Goal: Task Accomplishment & Management: Manage account settings

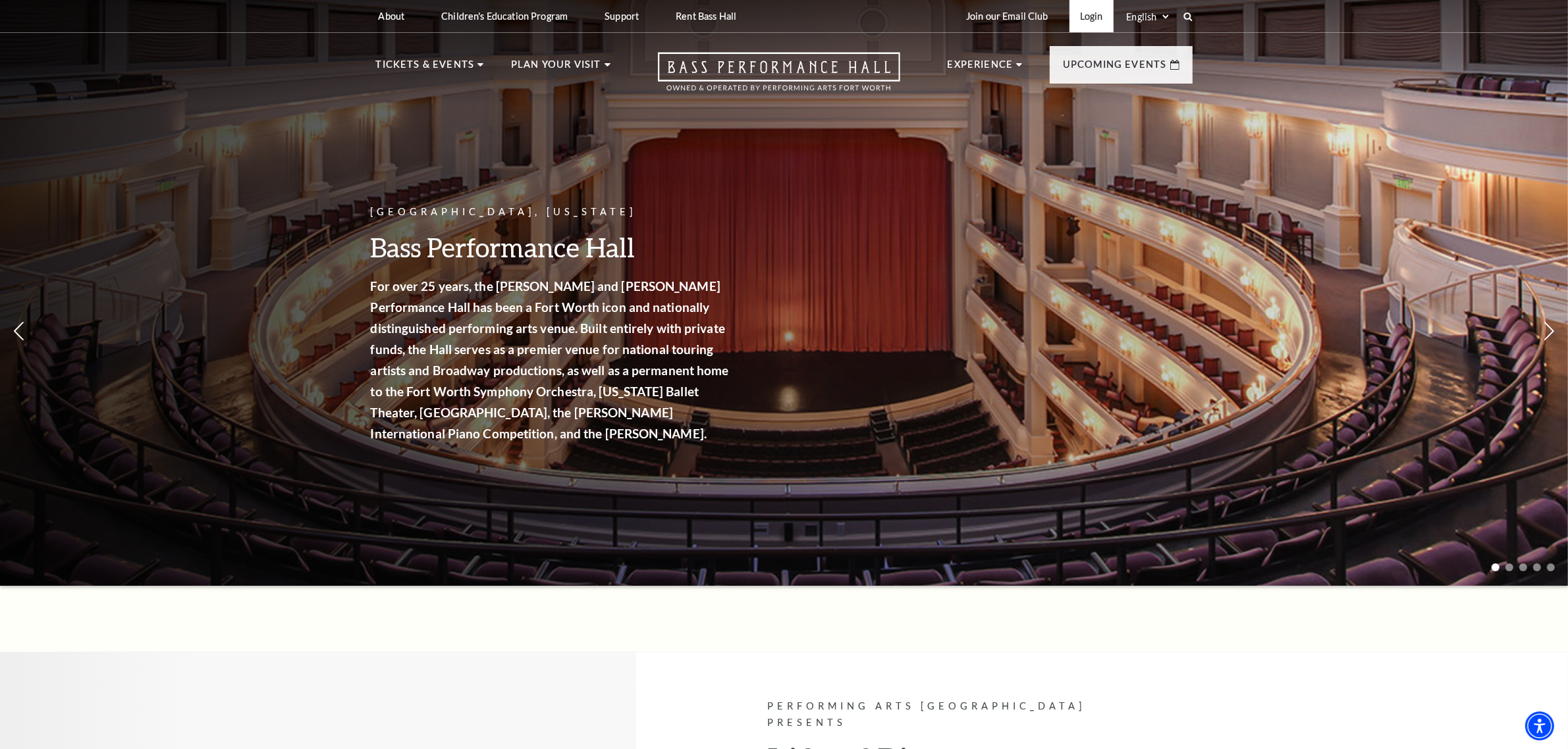
click at [1085, 11] on link "Login" at bounding box center [1091, 16] width 44 height 32
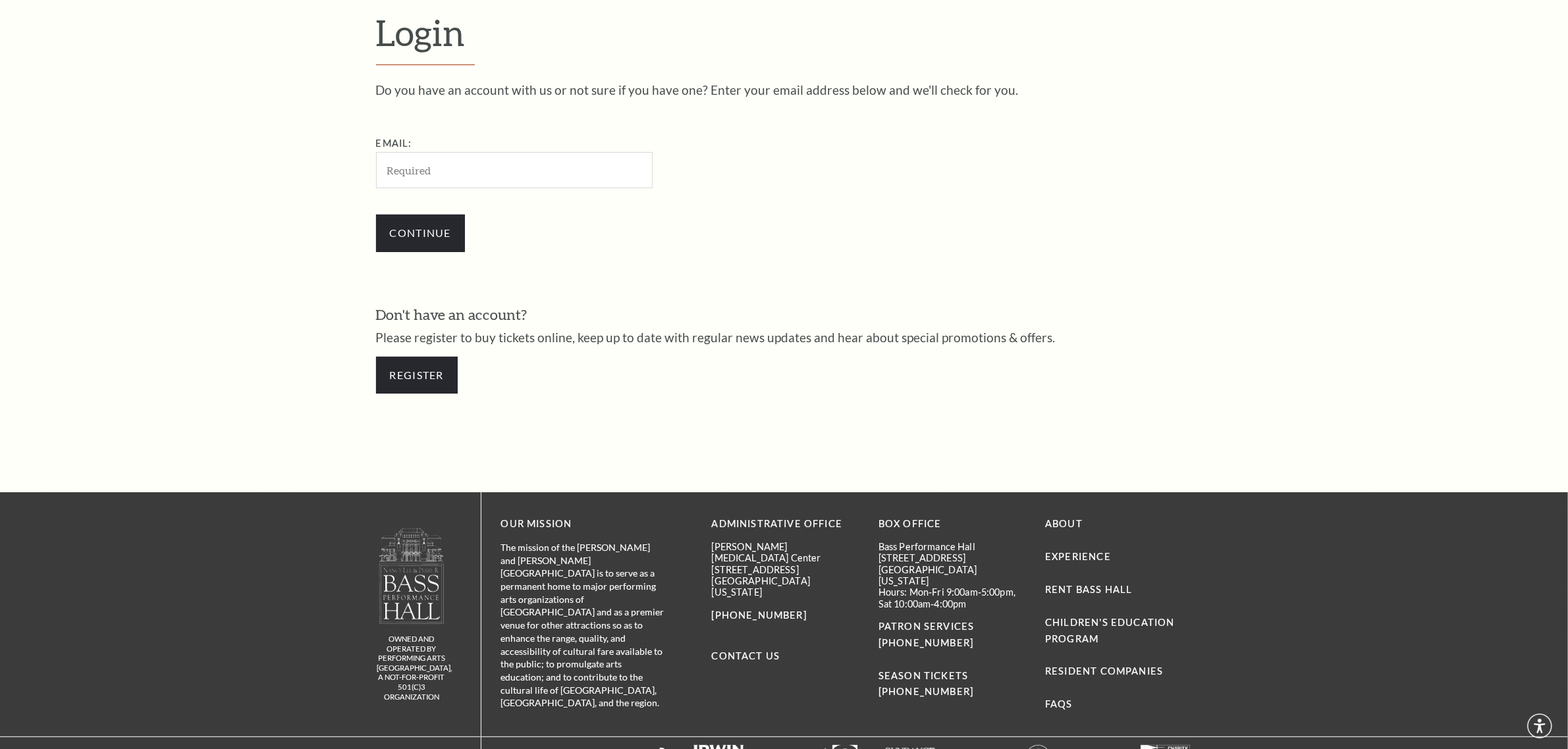
scroll to position [502, 0]
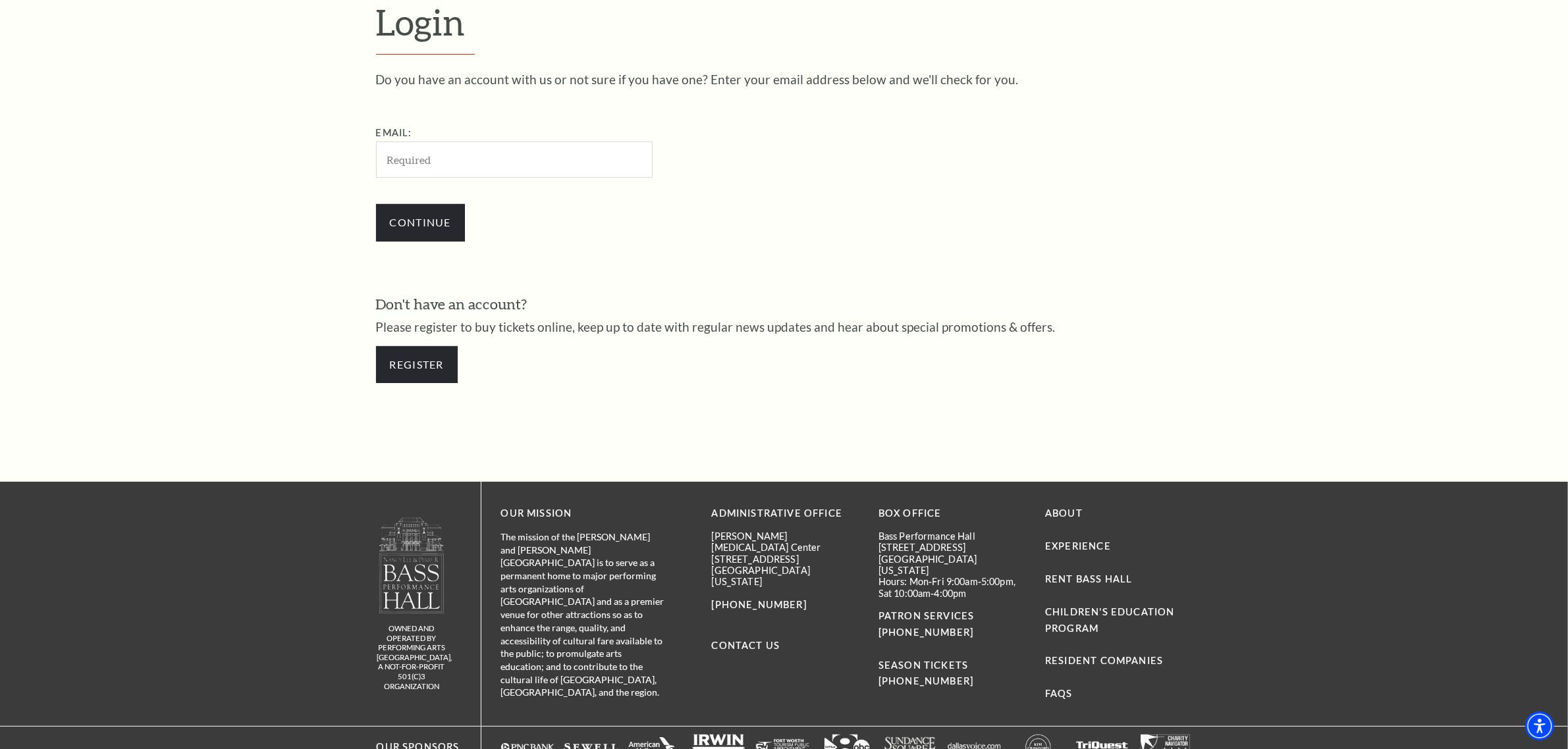
click at [475, 152] on input "Email:" at bounding box center [514, 160] width 276 height 36
click at [529, 170] on input "Email:" at bounding box center [514, 160] width 276 height 36
paste input "[EMAIL_ADDRESS][DOMAIN_NAME]"
type input "[EMAIL_ADDRESS][DOMAIN_NAME]"
click at [758, 183] on div "Email: antoniodehoyos@mysalestuff.com Continue" at bounding box center [590, 189] width 428 height 129
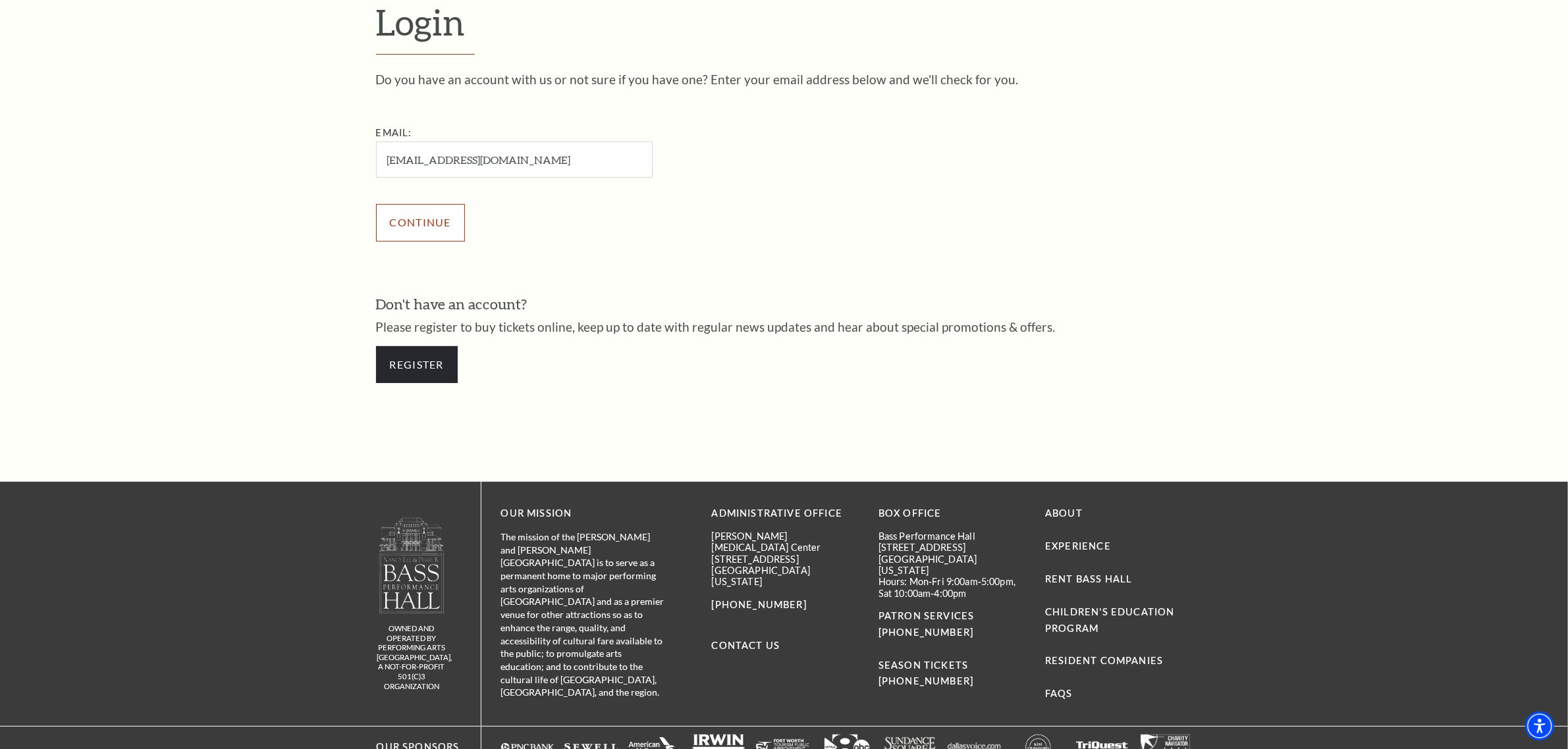
click at [425, 222] on input "Continue" at bounding box center [420, 222] width 89 height 37
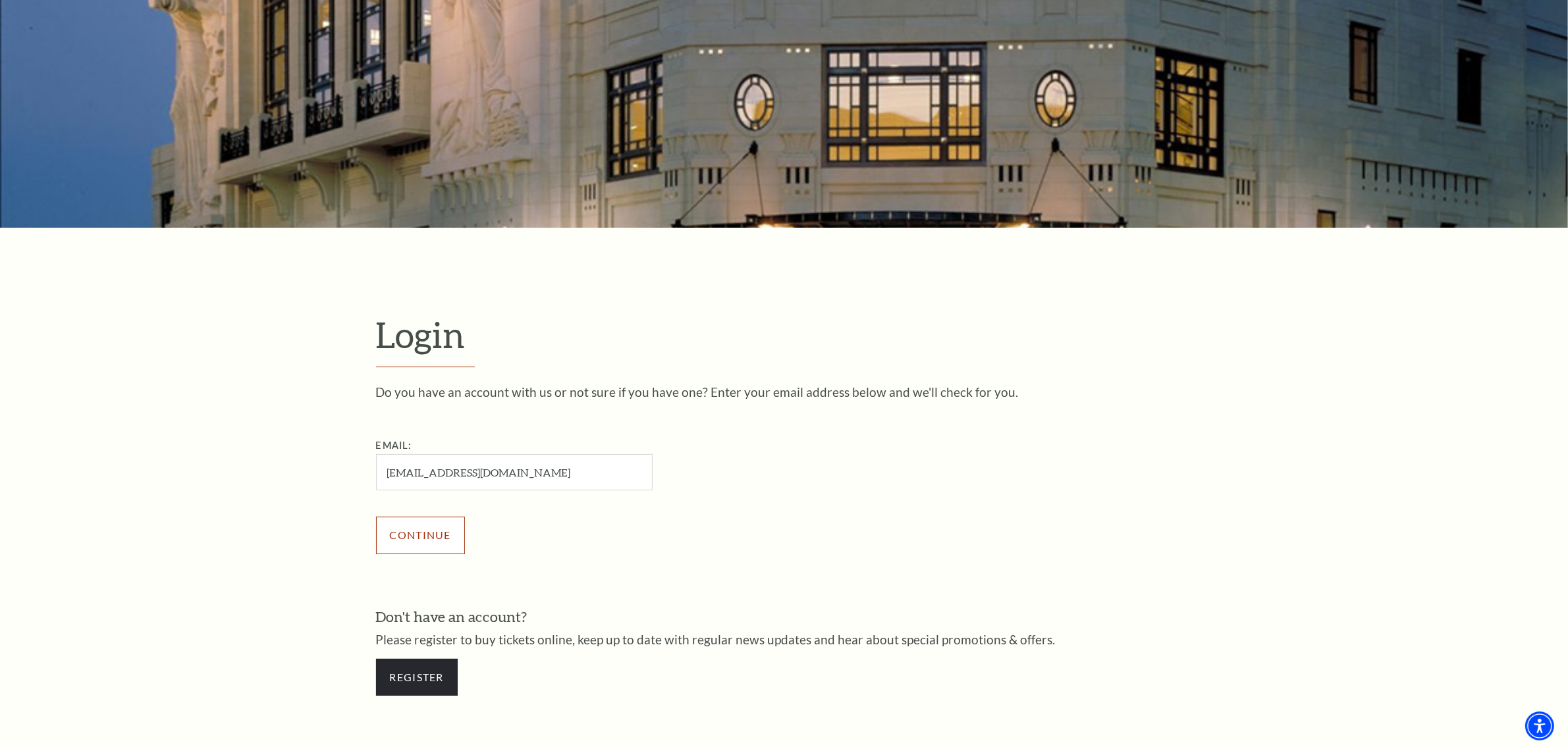
scroll to position [420, 0]
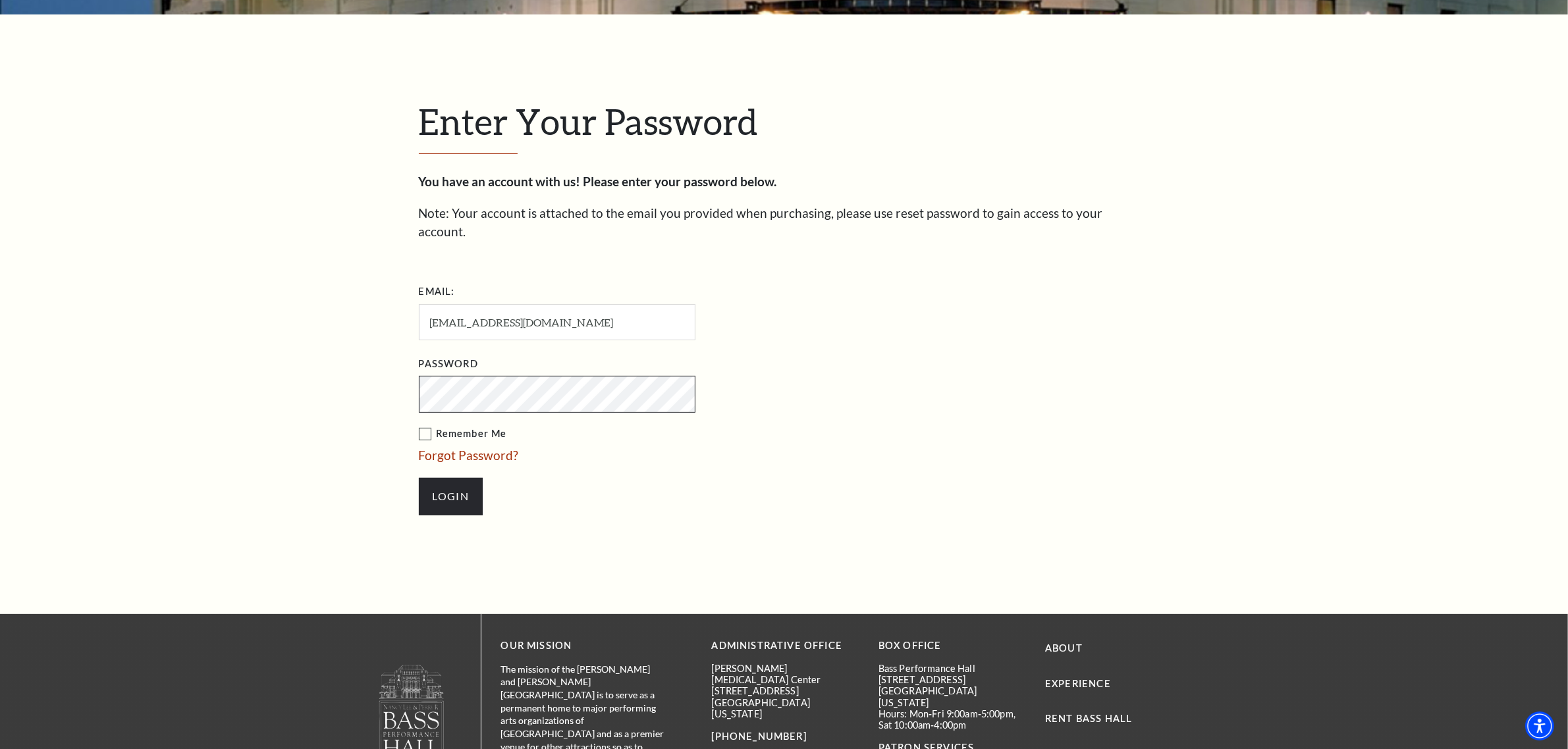
scroll to position [415, 0]
click at [459, 478] on input "Login" at bounding box center [451, 496] width 64 height 37
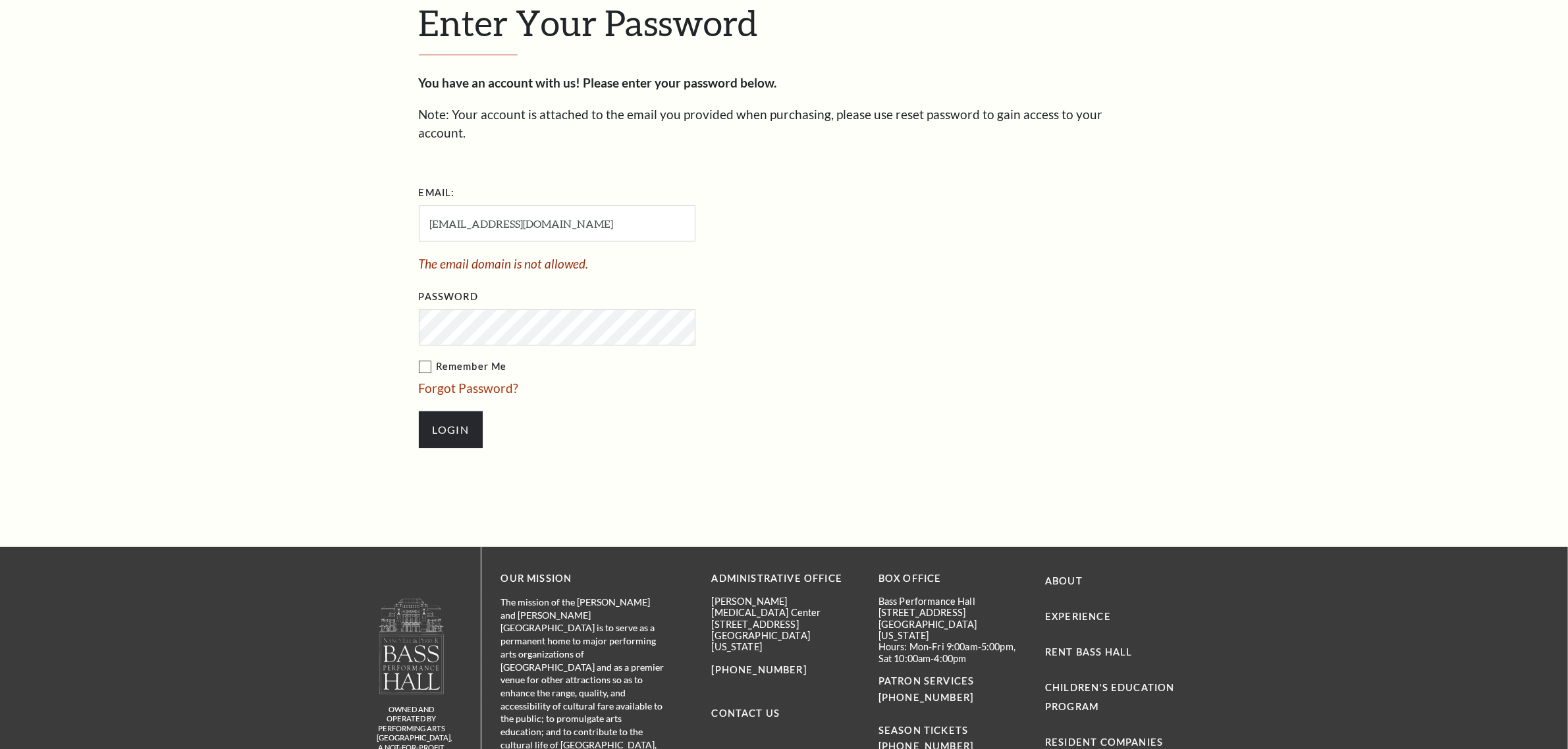
scroll to position [515, 0]
click at [469, 411] on input "Login" at bounding box center [451, 429] width 64 height 37
drag, startPoint x: 429, startPoint y: 199, endPoint x: 417, endPoint y: 209, distance: 15.6
click at [372, 199] on div "Enter Your Password You have an account with us! Please enter your password bel…" at bounding box center [784, 231] width 1568 height 631
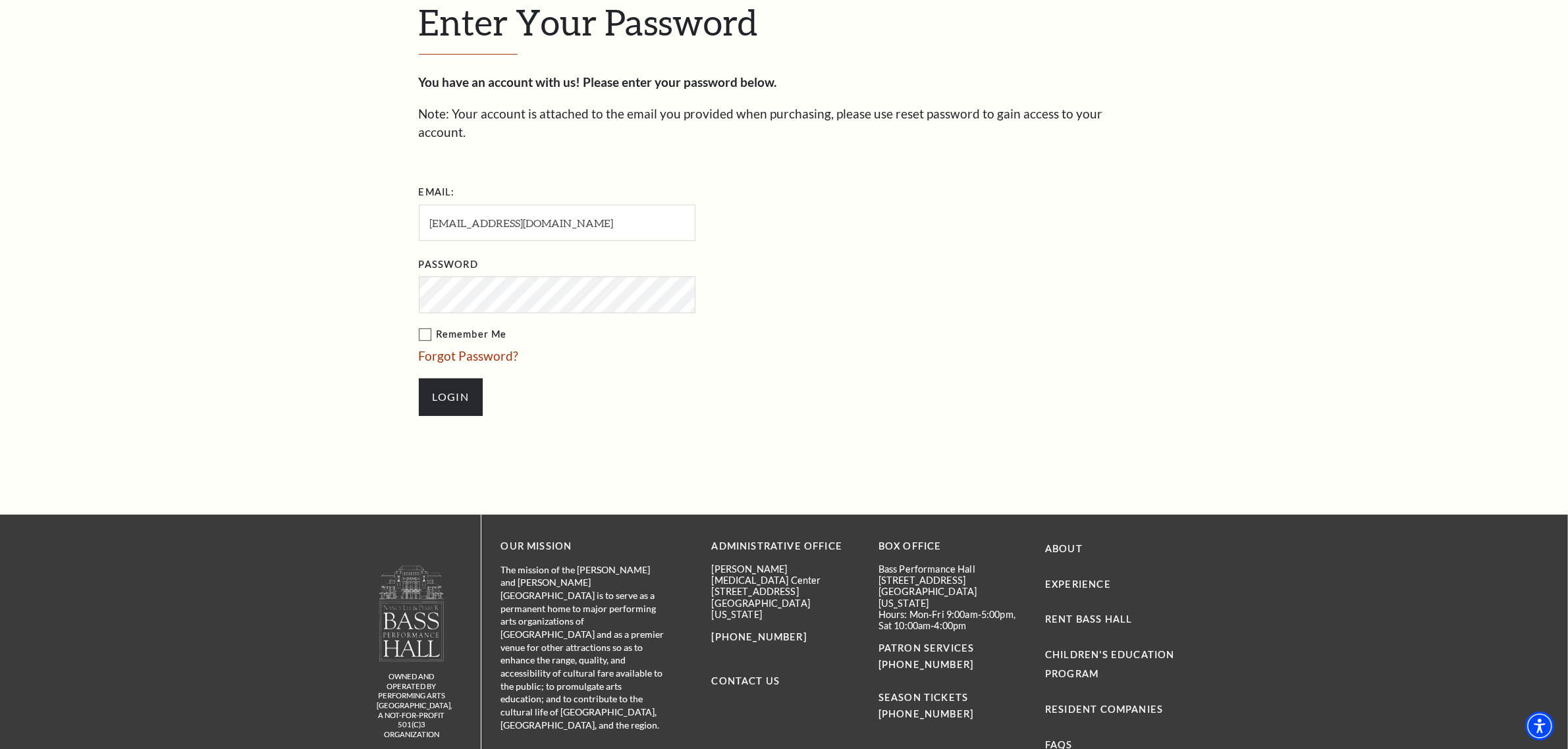
click at [992, 318] on form "Email: antoniodehoyos@mysalestuff.com Password Remember Me Forgot Password? Log…" at bounding box center [784, 306] width 731 height 248
click at [445, 379] on input "Login" at bounding box center [451, 396] width 64 height 37
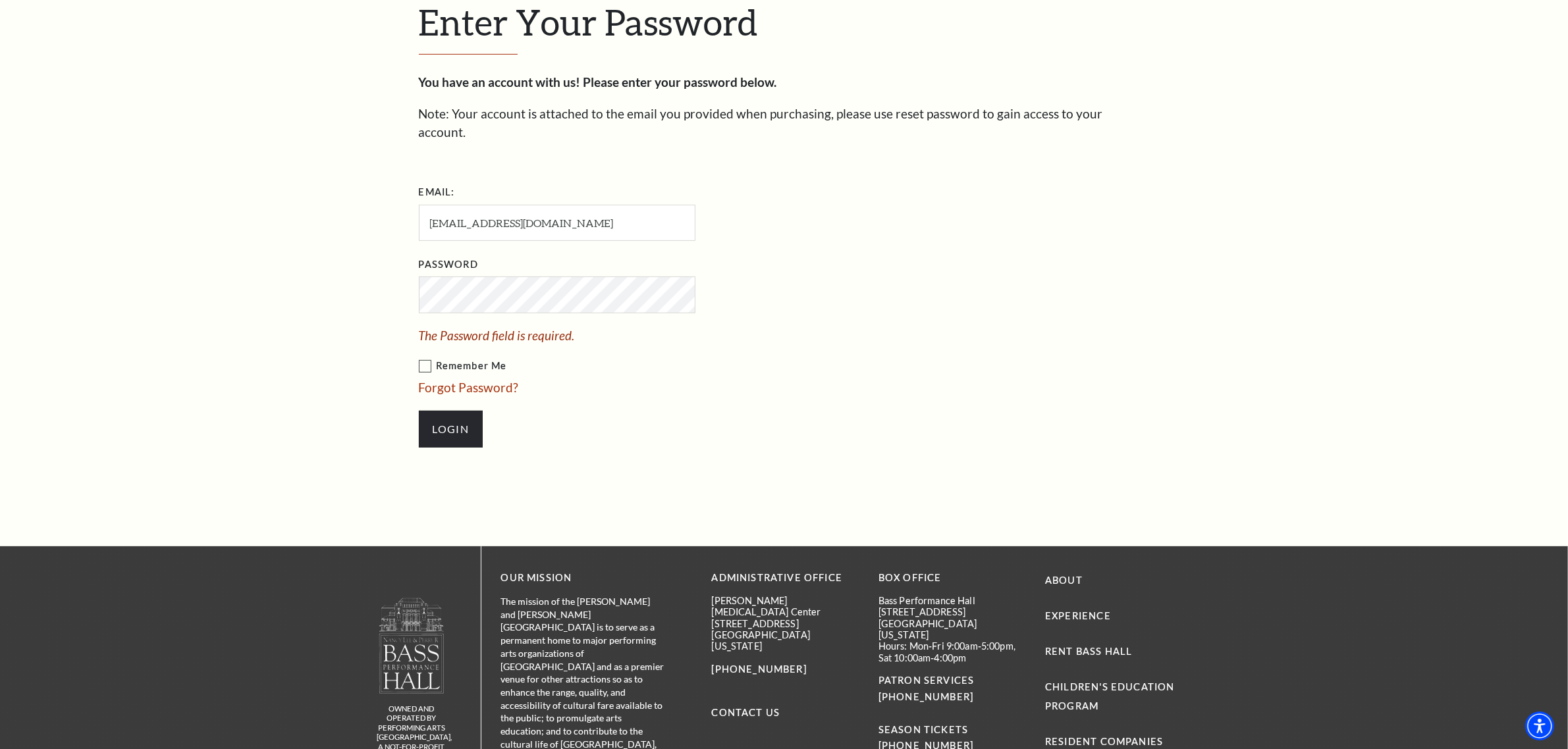
click at [439, 429] on div "Enter Your Password You have an account with us! Please enter your password bel…" at bounding box center [784, 231] width 751 height 631
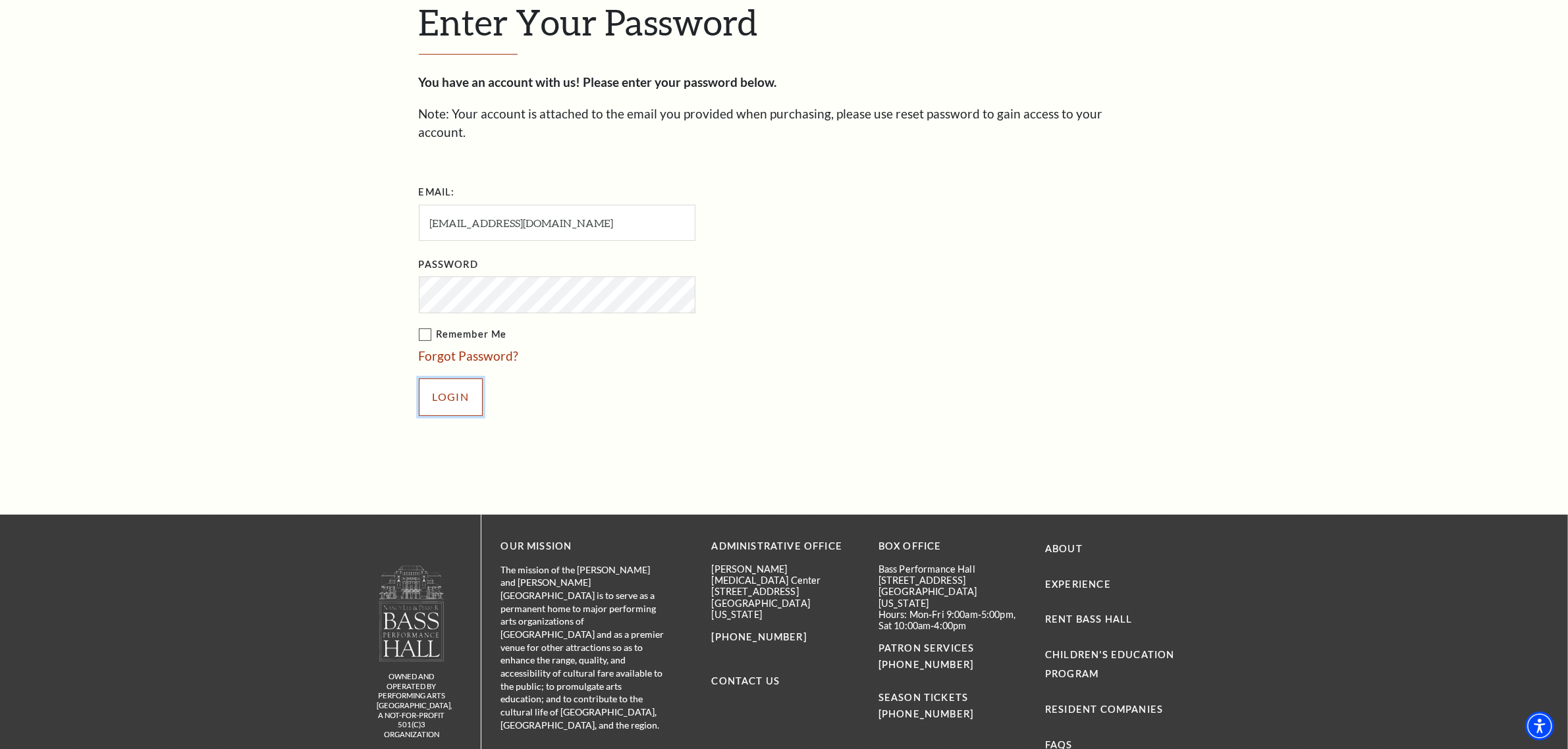
click at [446, 379] on input "Login" at bounding box center [451, 396] width 64 height 37
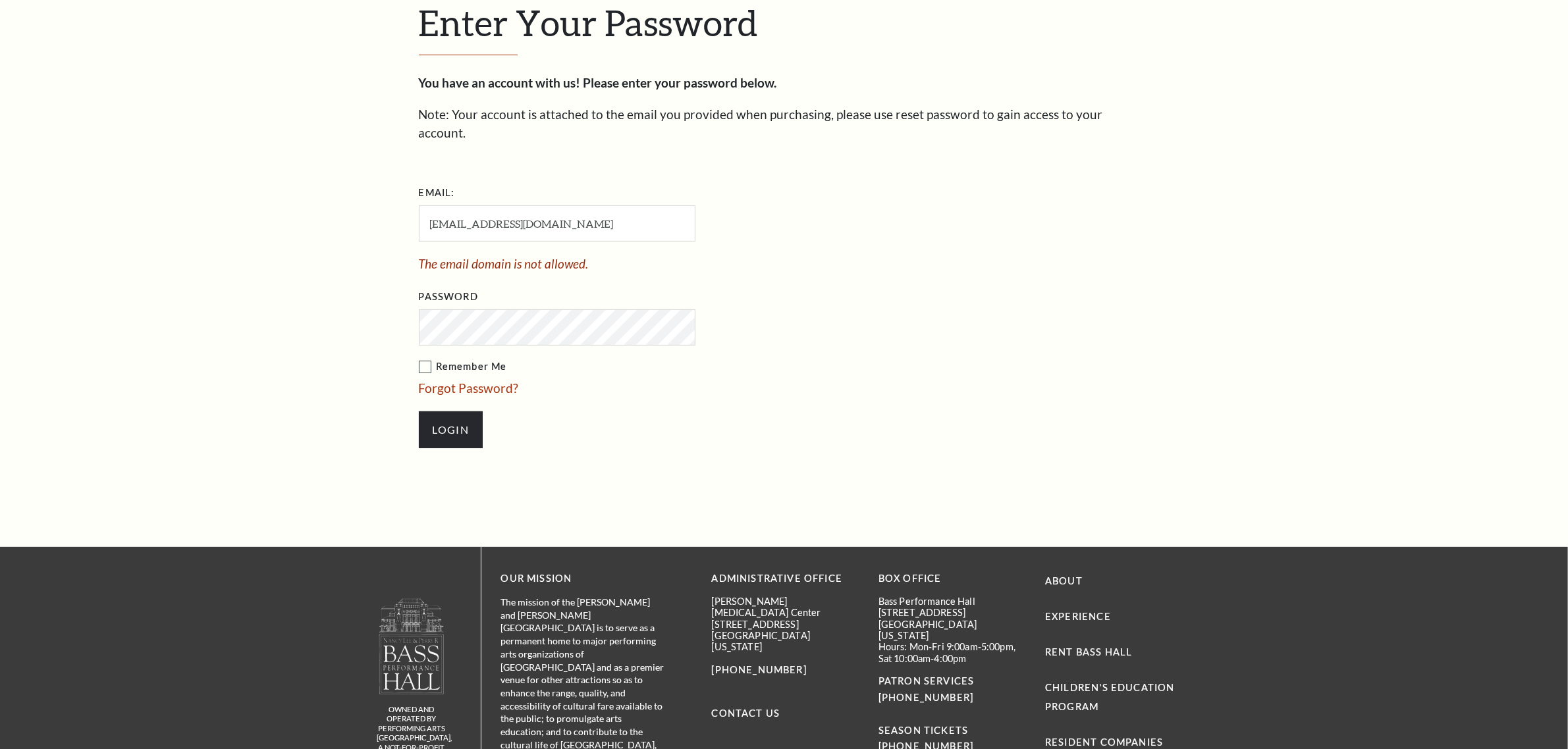
scroll to position [515, 0]
